Goal: Find specific page/section: Find specific page/section

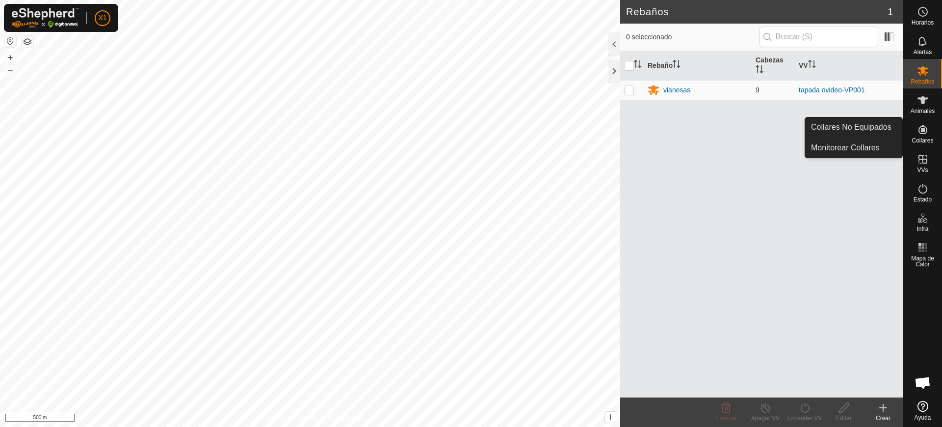
click at [921, 127] on icon at bounding box center [923, 129] width 9 height 9
click at [860, 136] on link "Collares No Equipados" at bounding box center [853, 127] width 97 height 20
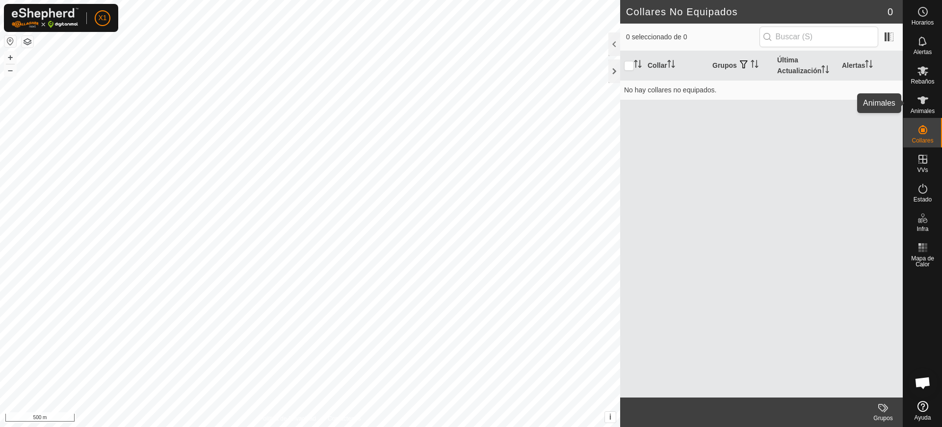
drag, startPoint x: 924, startPoint y: 103, endPoint x: 911, endPoint y: 114, distance: 17.0
click at [924, 104] on icon at bounding box center [923, 100] width 12 height 12
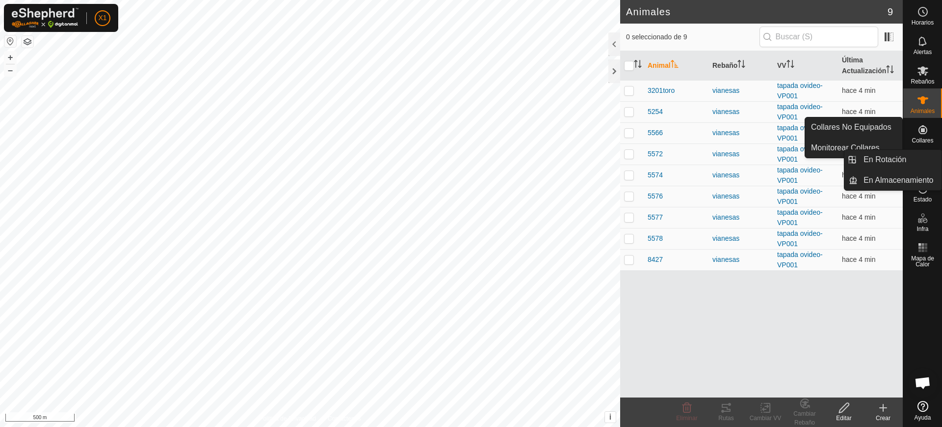
drag, startPoint x: 929, startPoint y: 139, endPoint x: 923, endPoint y: 140, distance: 6.5
click at [925, 140] on span "Collares" at bounding box center [923, 140] width 22 height 6
click at [874, 134] on link "Collares No Equipados" at bounding box center [853, 127] width 97 height 20
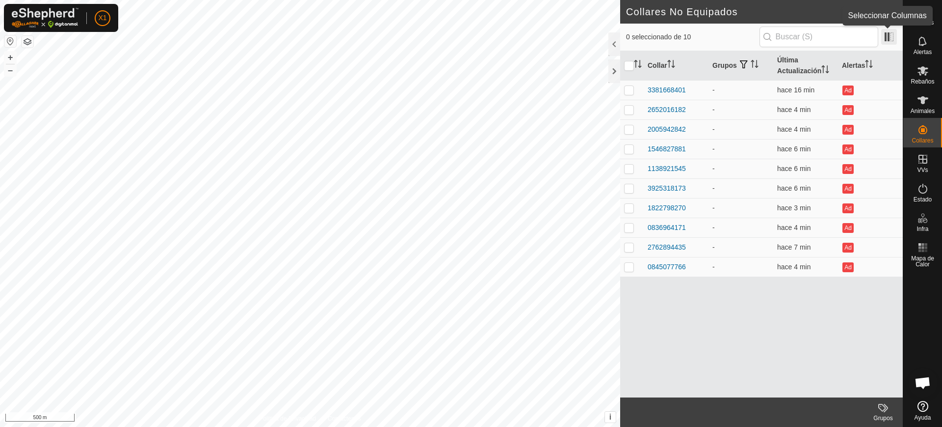
click at [886, 38] on span at bounding box center [890, 37] width 16 height 16
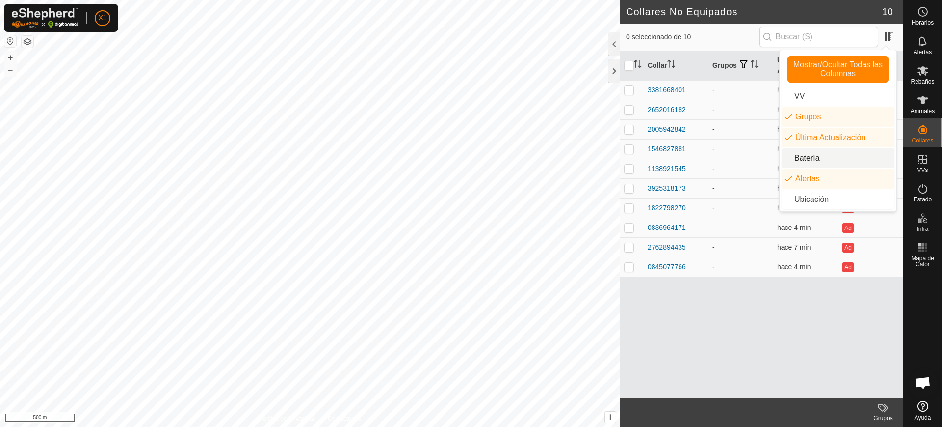
click at [839, 152] on li "Batería" at bounding box center [838, 158] width 113 height 20
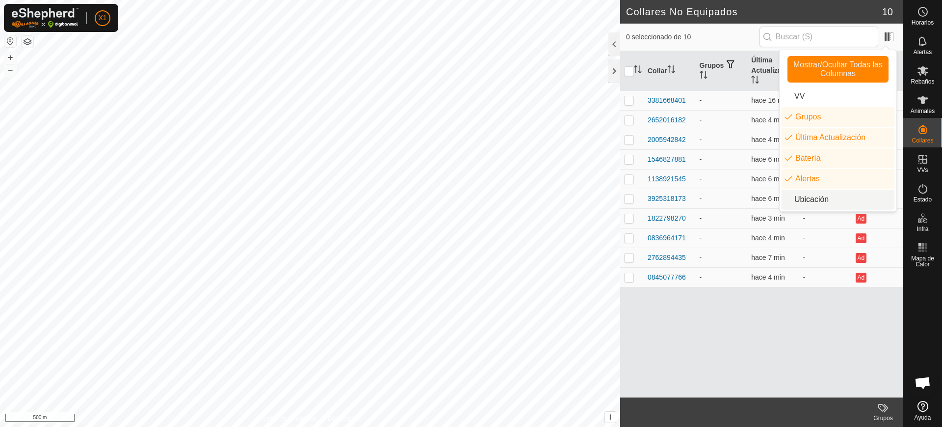
click at [841, 316] on div "Collar Grupos Última Actualización Batería Alertas 3381668401 - hace 16 min - A…" at bounding box center [761, 224] width 283 height 346
